Goal: Transaction & Acquisition: Purchase product/service

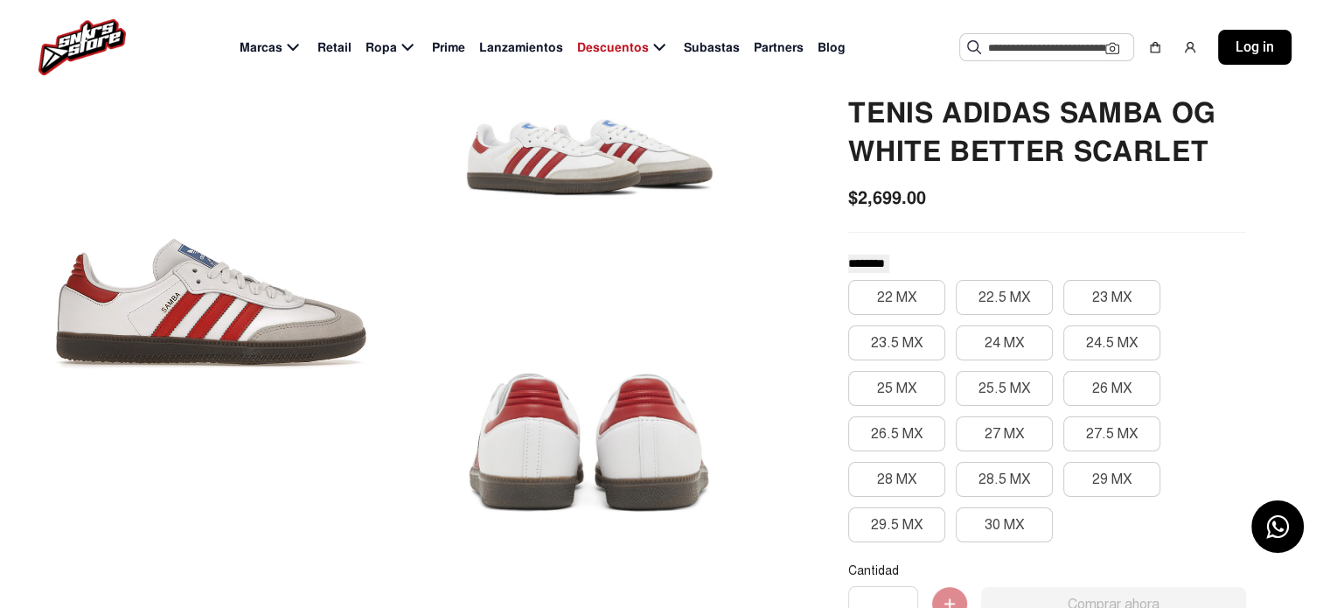
scroll to position [175, 0]
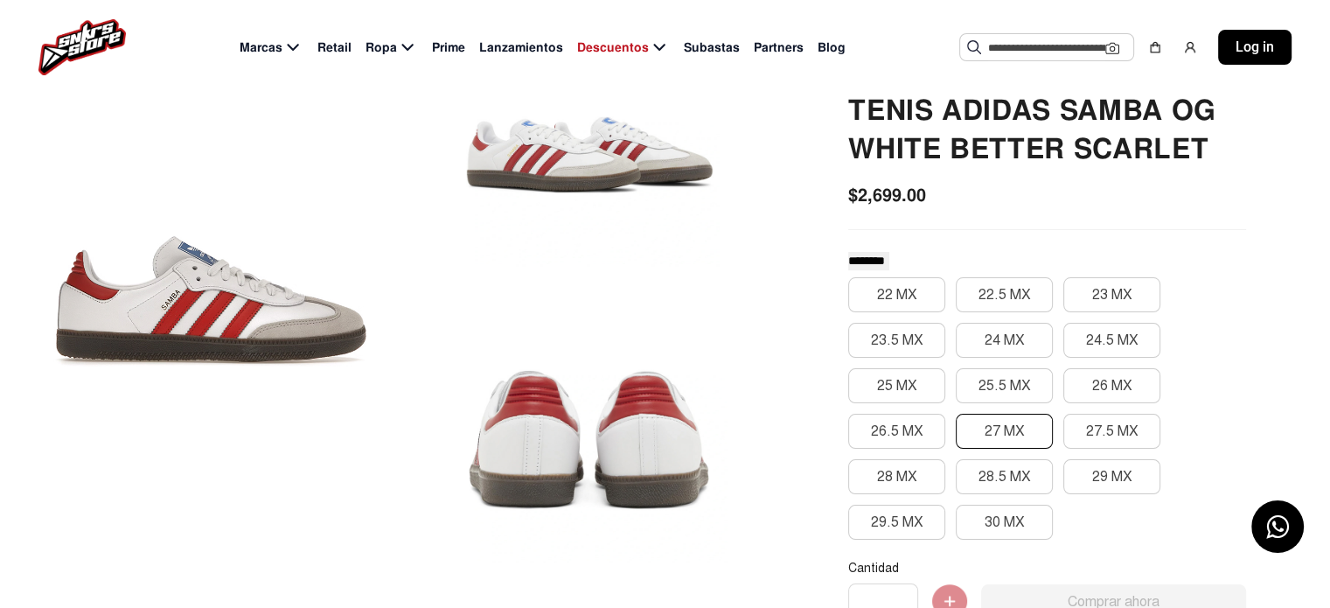
click at [1003, 434] on button "27 MX" at bounding box center [1004, 431] width 97 height 35
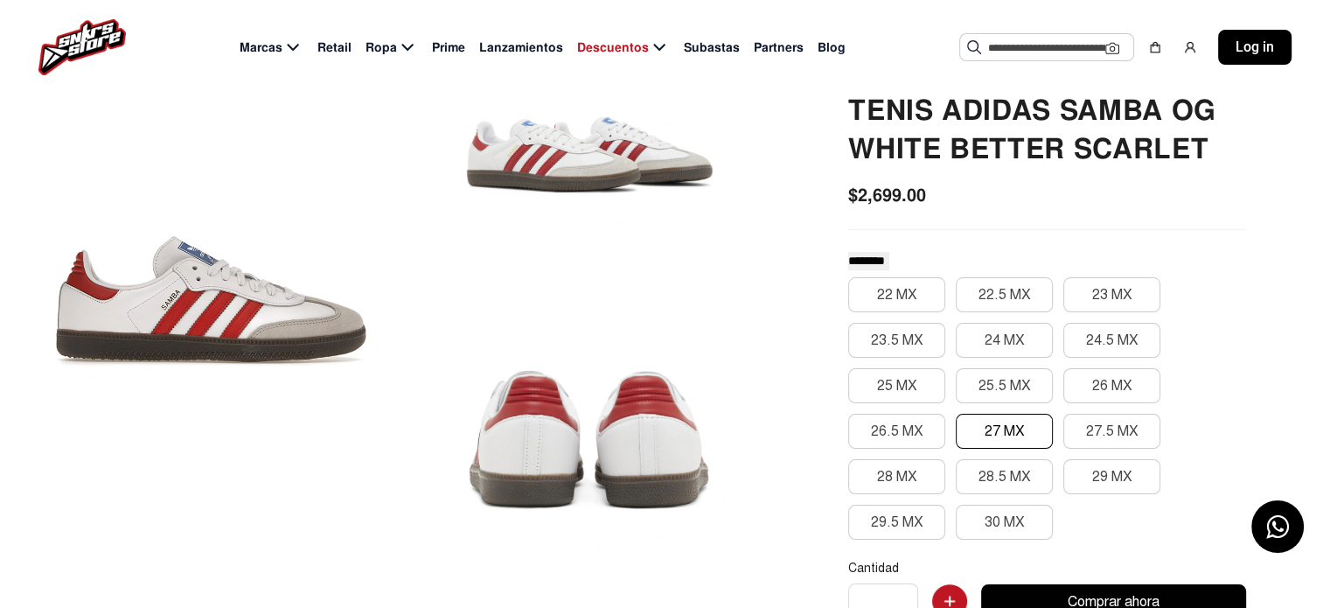
click at [1013, 435] on button "27 MX" at bounding box center [1004, 431] width 97 height 35
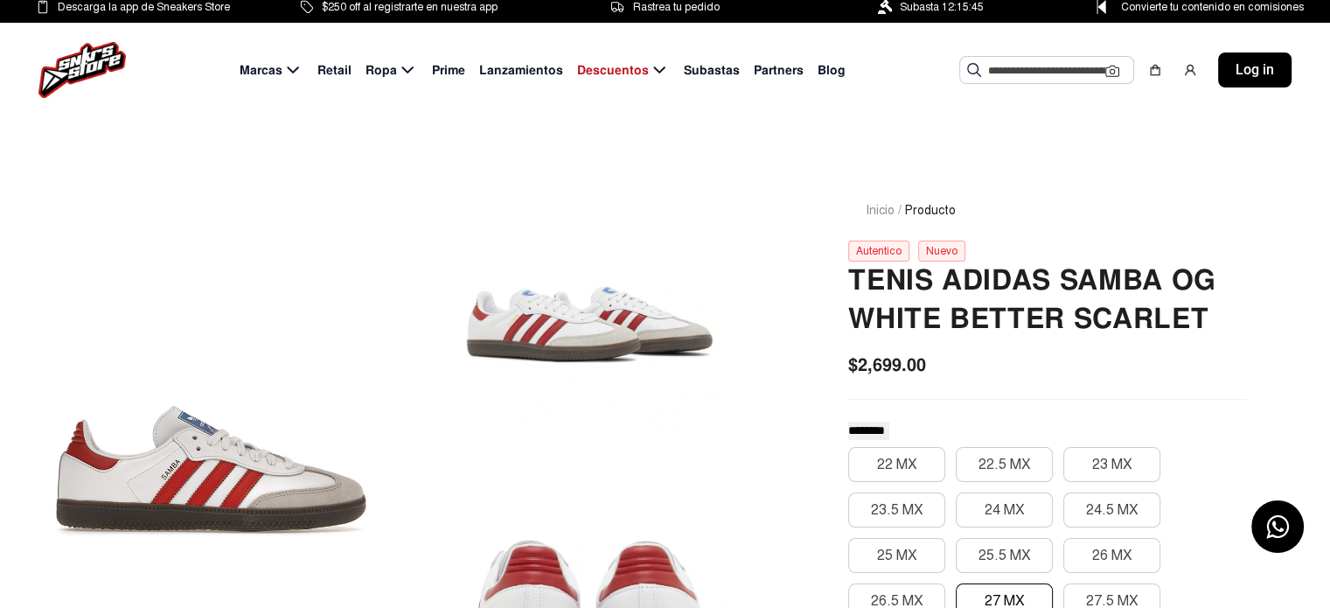
scroll to position [0, 0]
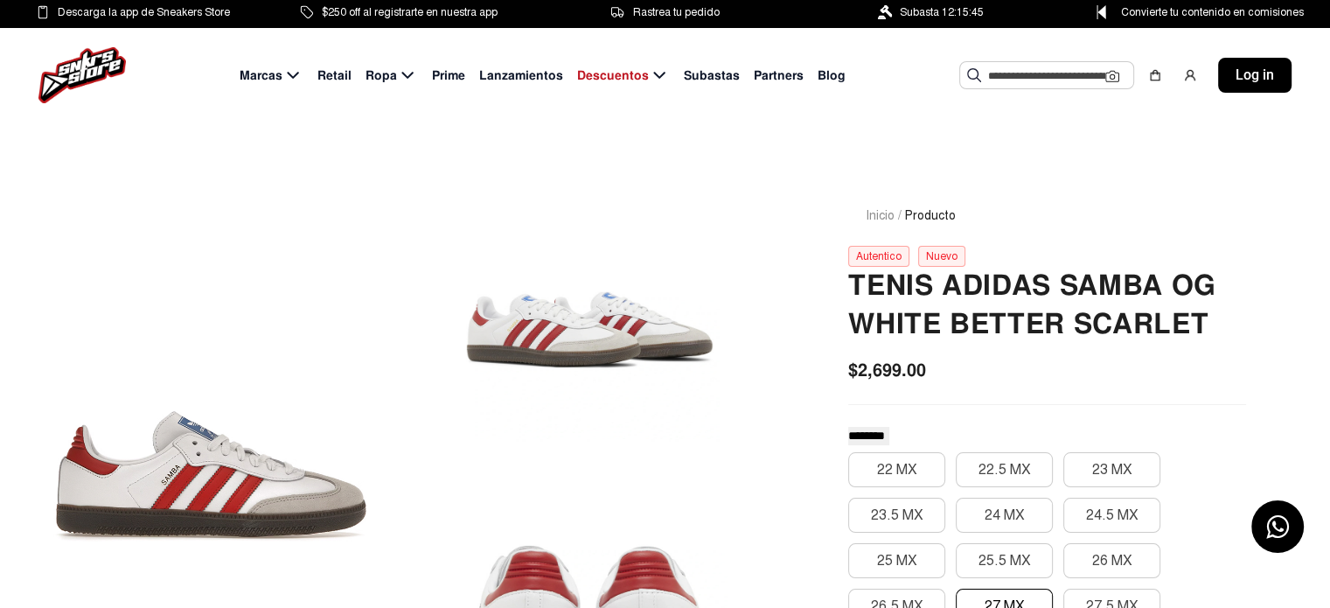
click at [887, 258] on div "Autentico" at bounding box center [878, 256] width 61 height 21
click at [932, 252] on div "Nuevo" at bounding box center [941, 256] width 47 height 21
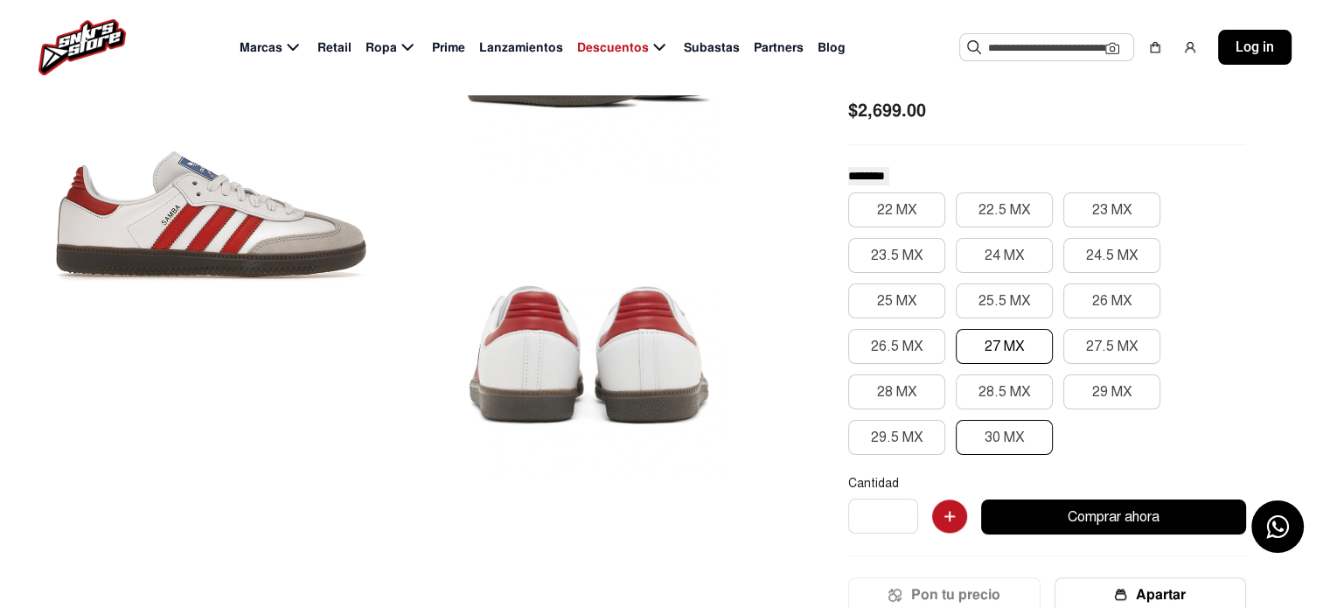
scroll to position [262, 0]
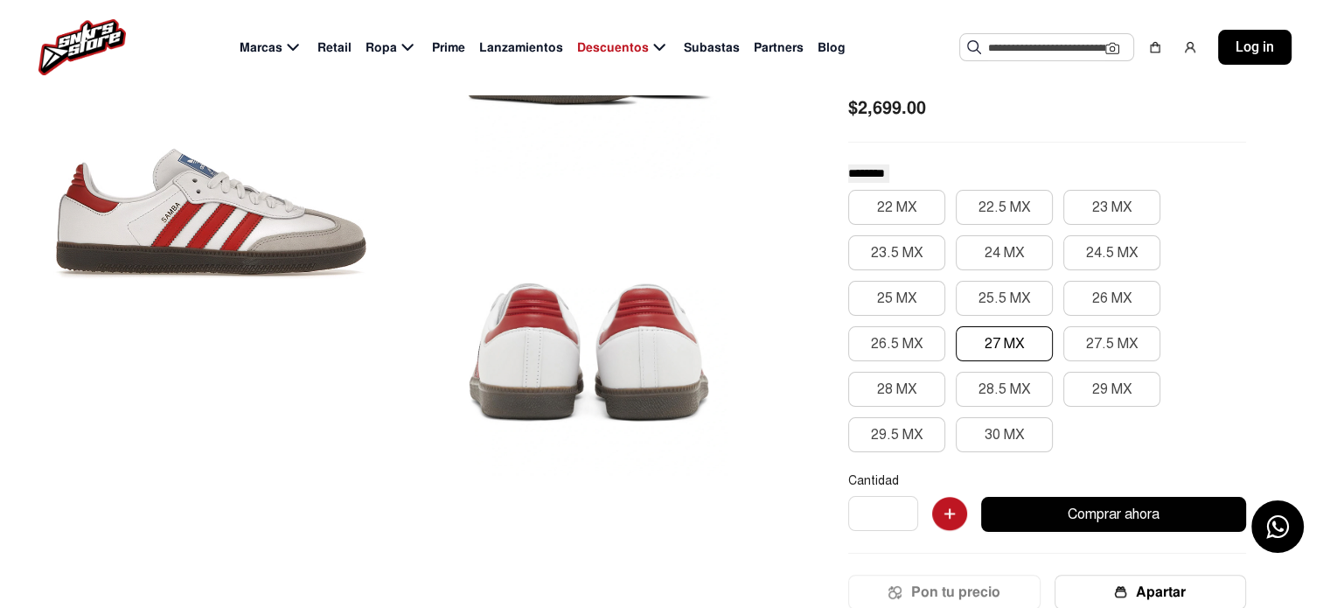
click at [1003, 352] on button "27 MX" at bounding box center [1004, 343] width 97 height 35
click at [1002, 349] on button "27 MX" at bounding box center [1004, 343] width 97 height 35
click at [1001, 346] on button "27 MX" at bounding box center [1004, 343] width 97 height 35
click at [1000, 345] on button "27 MX" at bounding box center [1004, 343] width 97 height 35
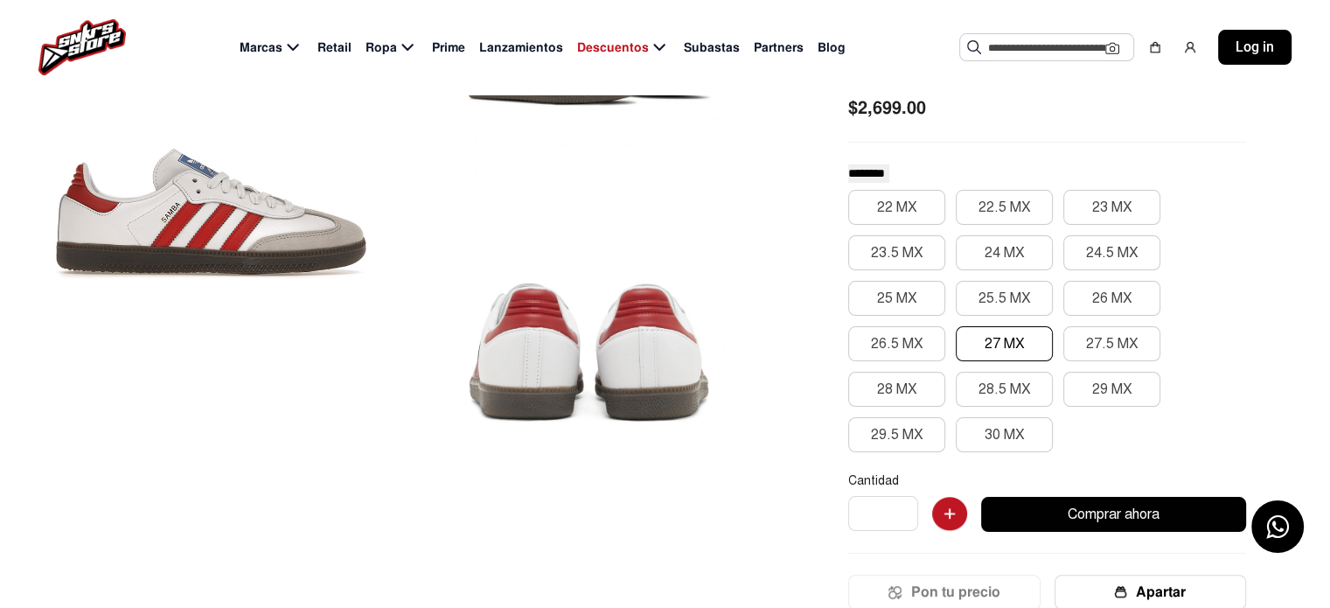
scroll to position [0, 0]
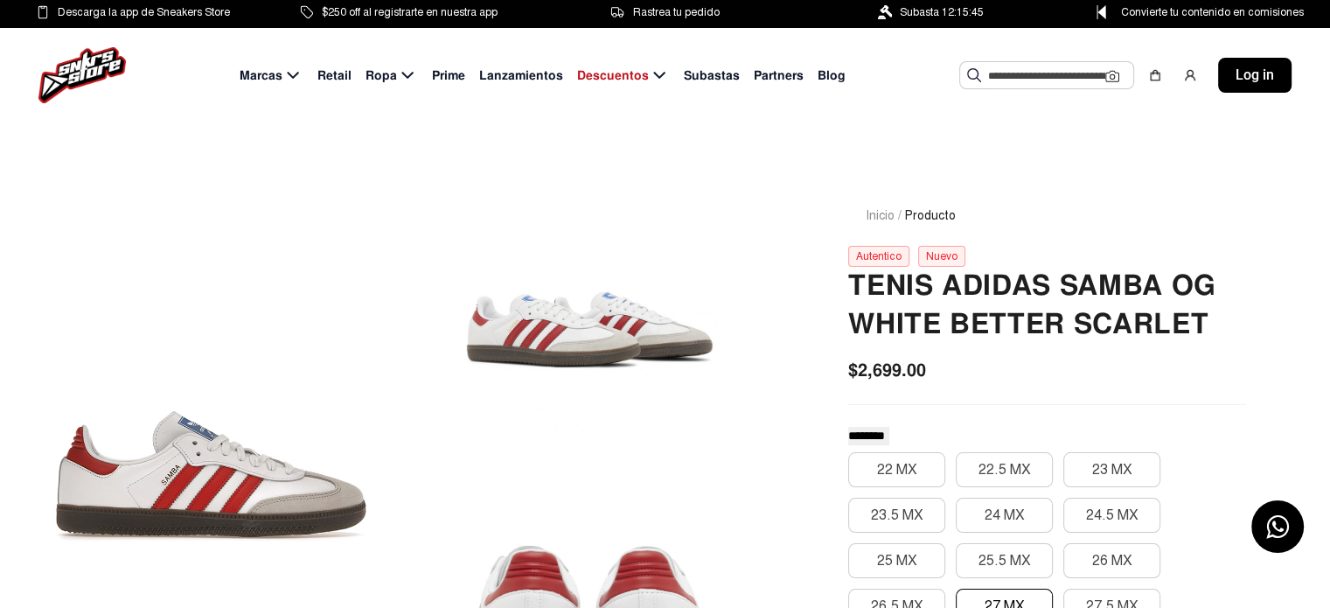
click at [613, 327] on div at bounding box center [589, 302] width 351 height 276
click at [927, 259] on div "Nuevo" at bounding box center [941, 256] width 47 height 21
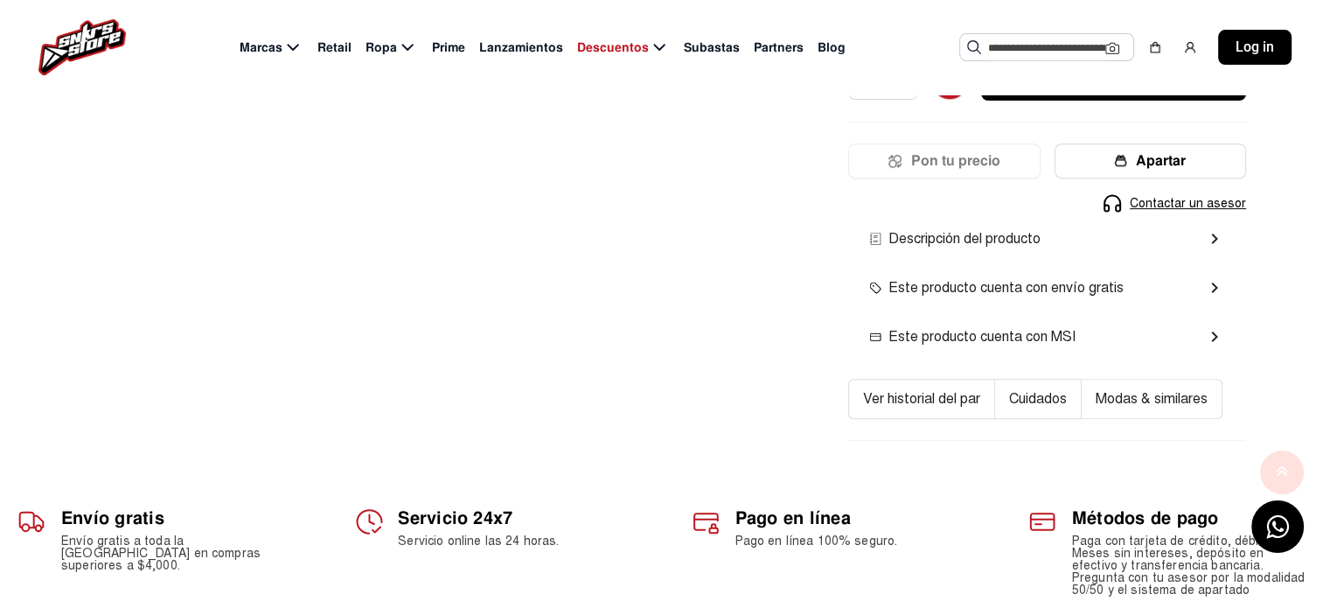
scroll to position [700, 0]
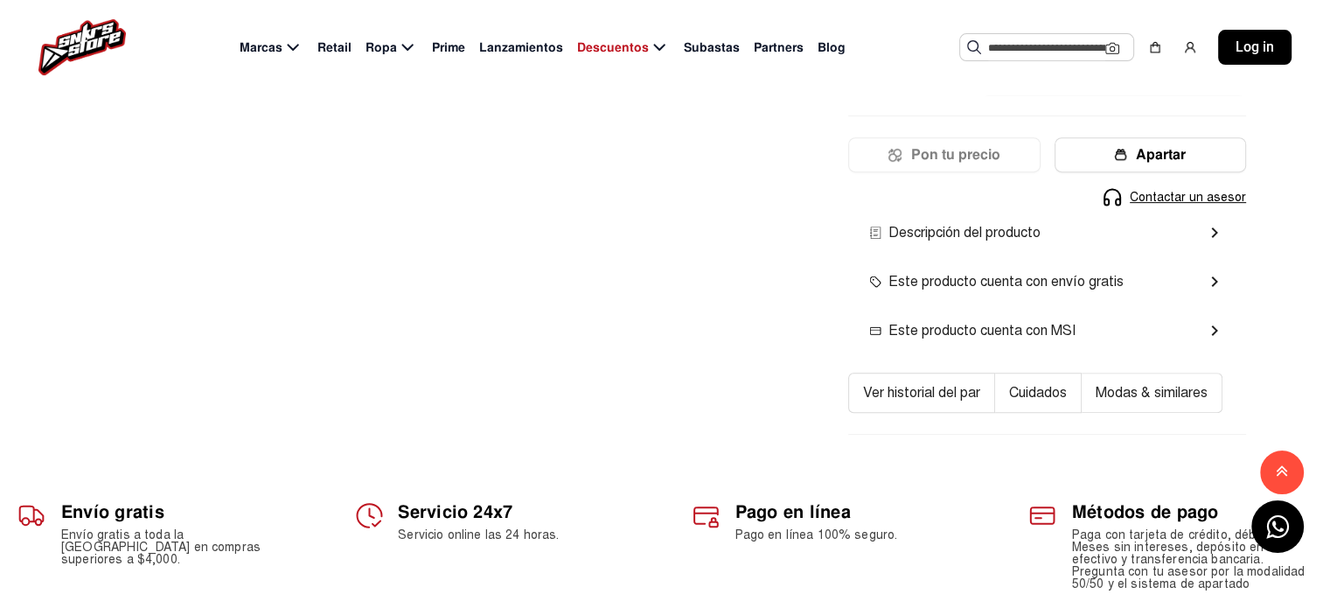
click at [965, 233] on span "Descripción del producto" at bounding box center [954, 232] width 171 height 21
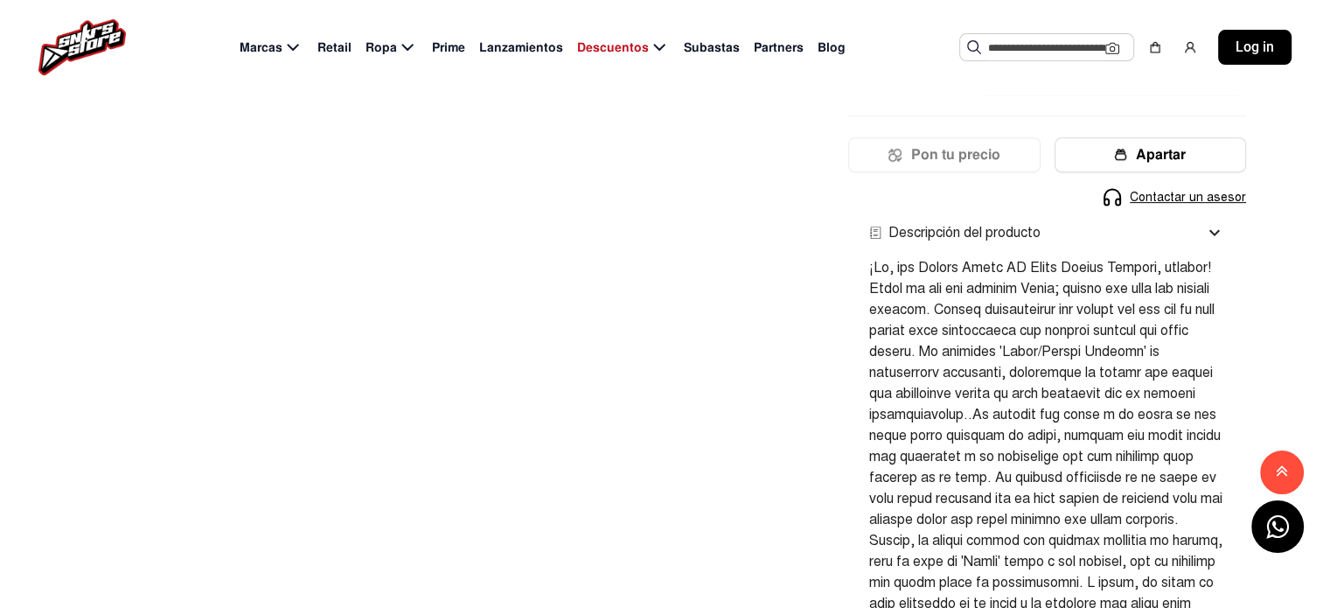
click at [956, 230] on span "Descripción del producto" at bounding box center [954, 232] width 171 height 21
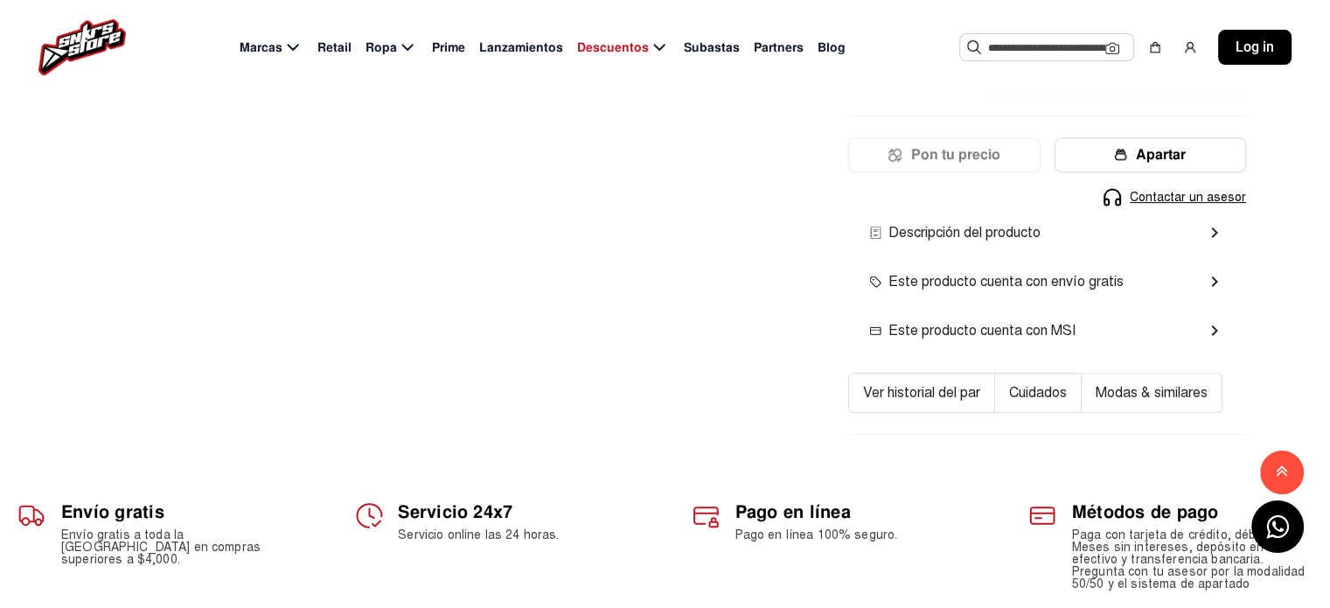
click at [983, 278] on span "Este producto cuenta con envío gratis" at bounding box center [996, 281] width 254 height 21
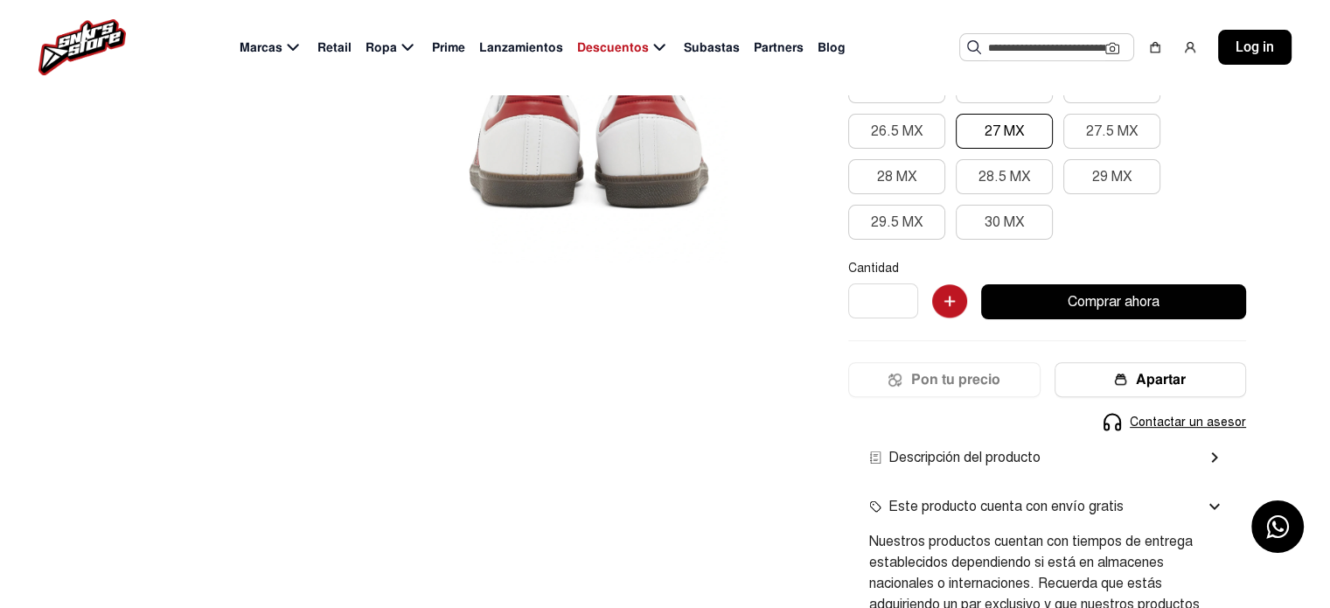
scroll to position [525, 0]
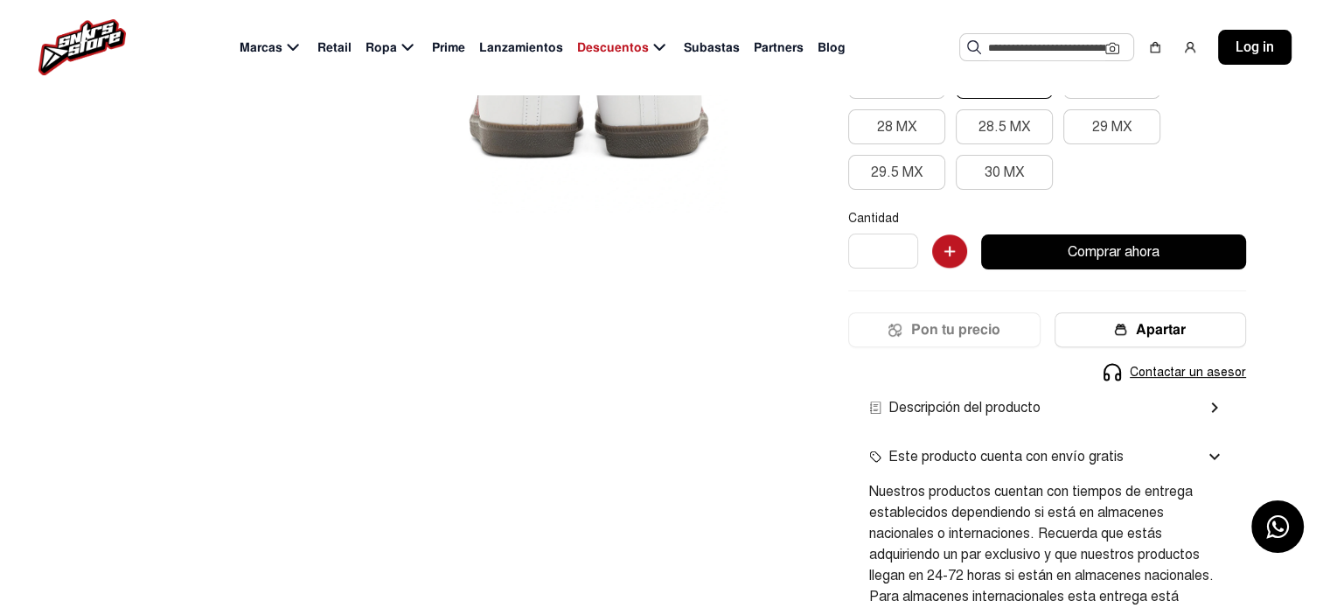
click at [1000, 426] on div "Descripción del producto chevron_right" at bounding box center [1047, 407] width 398 height 49
click at [999, 415] on span "Descripción del producto" at bounding box center [954, 407] width 171 height 21
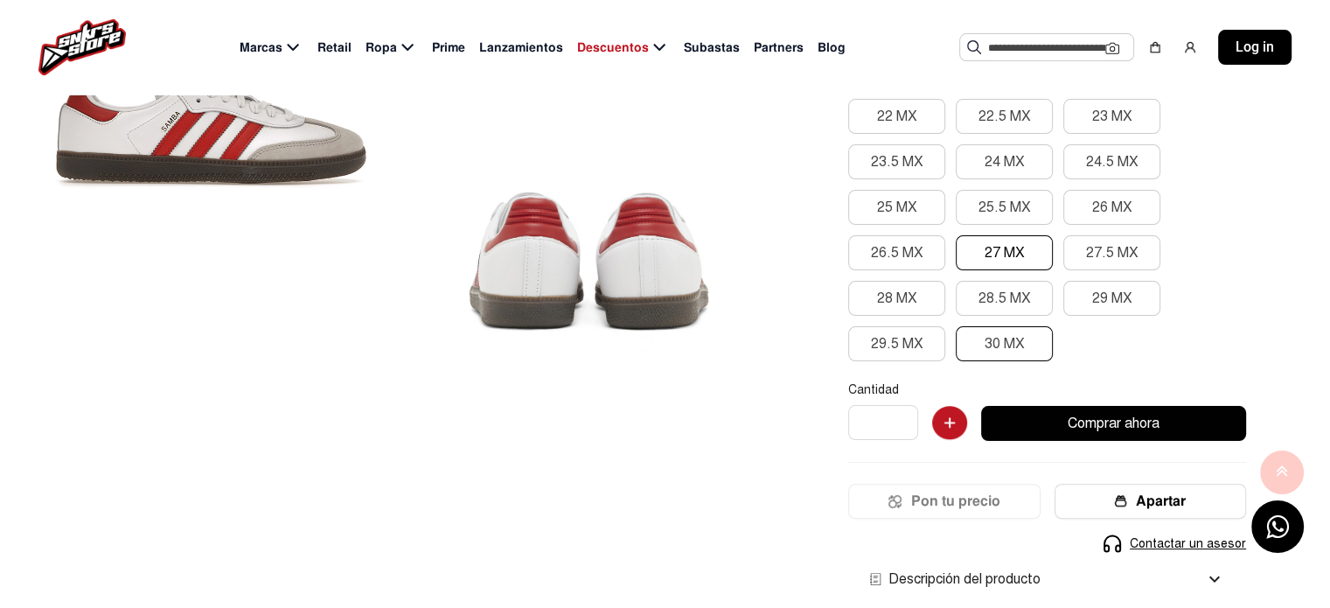
scroll to position [350, 0]
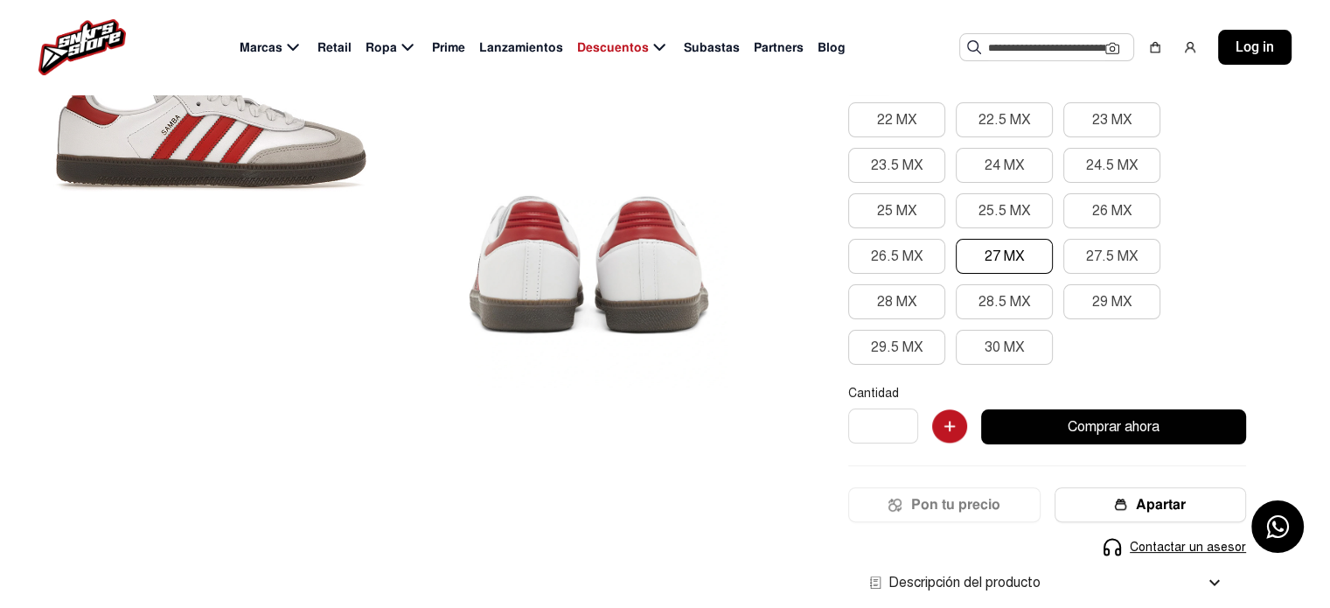
click at [1022, 258] on button "27 MX" at bounding box center [1004, 256] width 97 height 35
click at [1068, 415] on button "Comprar ahora" at bounding box center [1113, 426] width 265 height 35
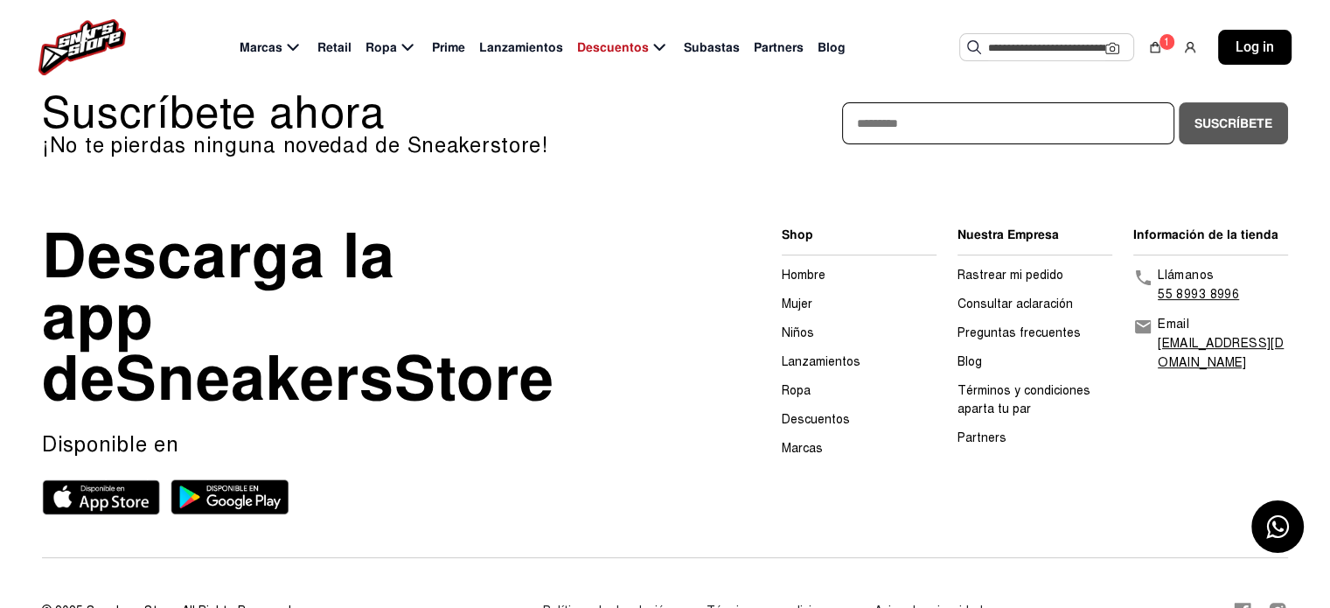
scroll to position [525, 0]
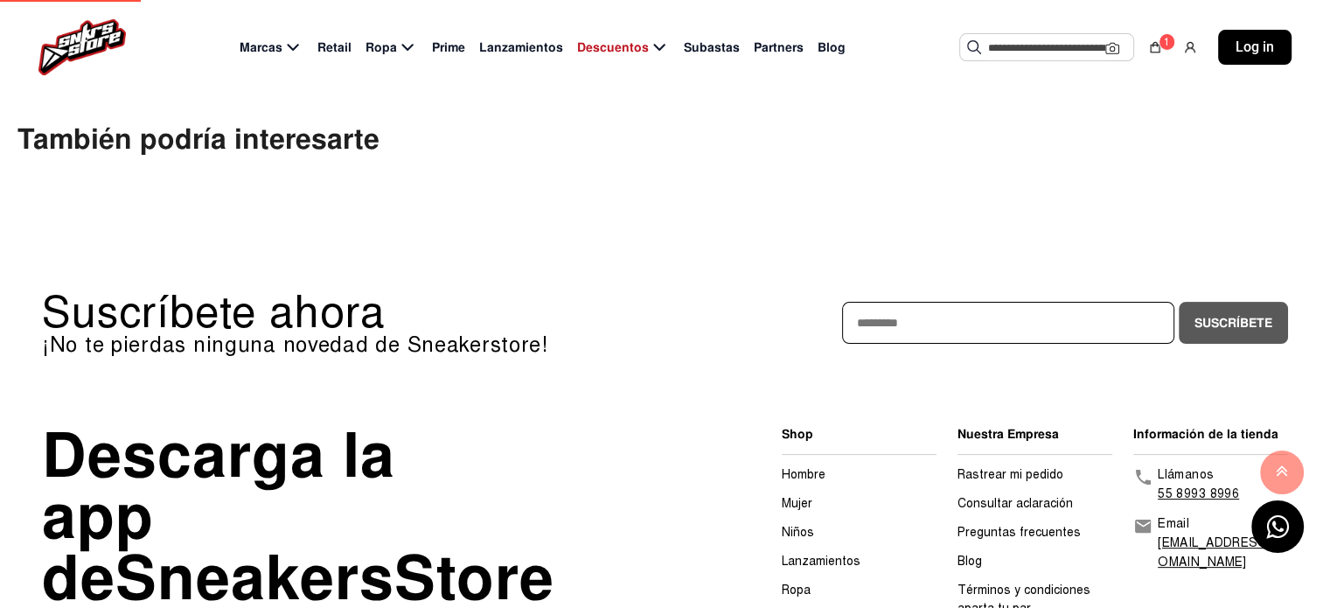
scroll to position [350, 0]
